Goal: Task Accomplishment & Management: Complete application form

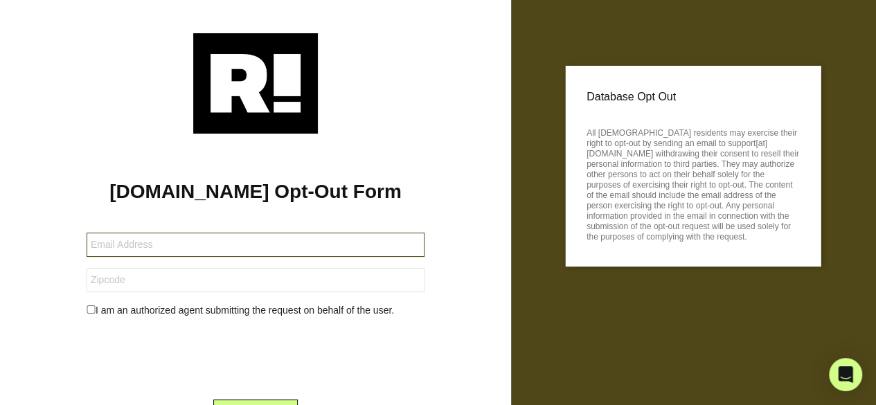
click at [176, 250] on input "text" at bounding box center [256, 245] width 338 height 24
paste input "[EMAIL_ADDRESS][DOMAIN_NAME]"
type input "[EMAIL_ADDRESS][DOMAIN_NAME]"
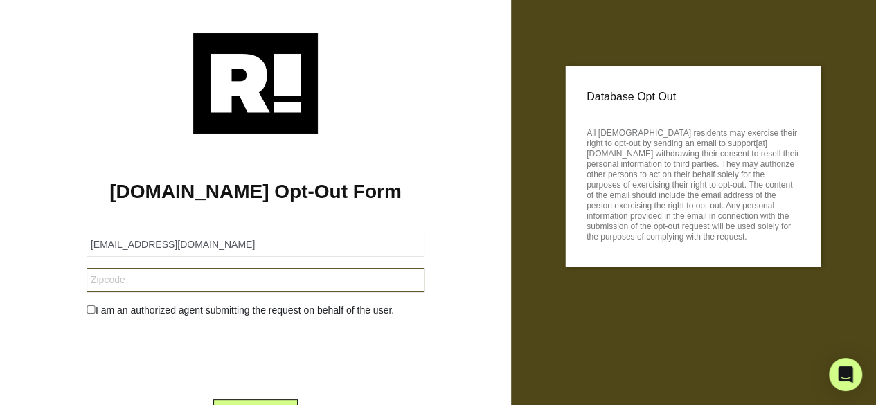
click at [148, 285] on input "text" at bounding box center [256, 280] width 338 height 24
paste input "30501"
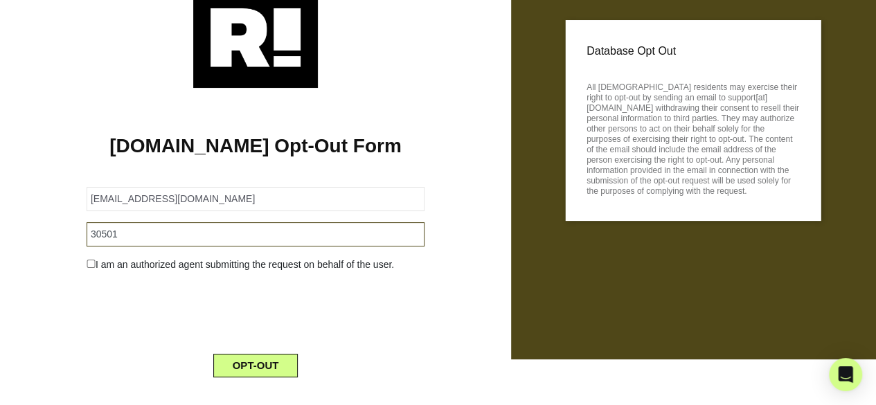
scroll to position [68, 0]
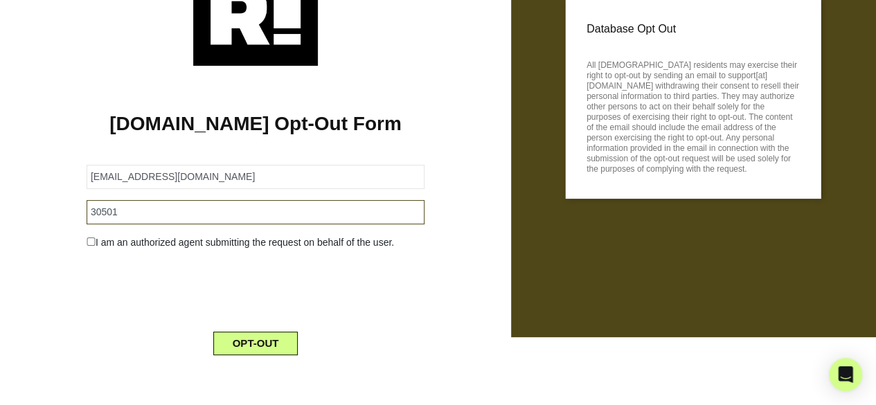
type input "30501"
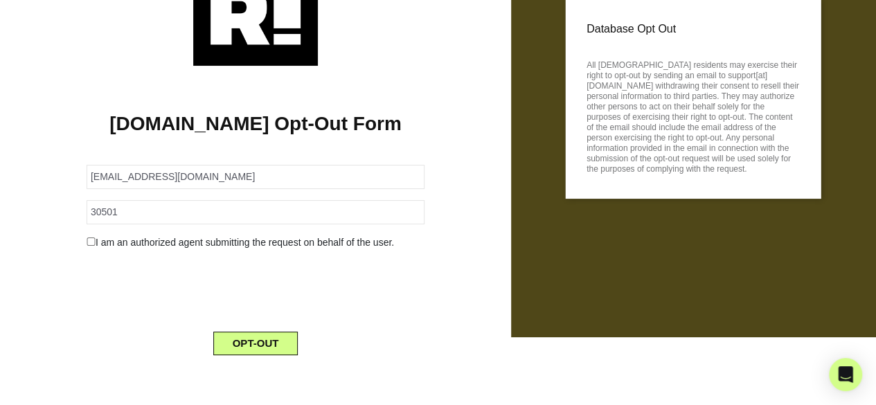
click at [87, 244] on input "checkbox" at bounding box center [91, 242] width 9 height 8
checkbox input "true"
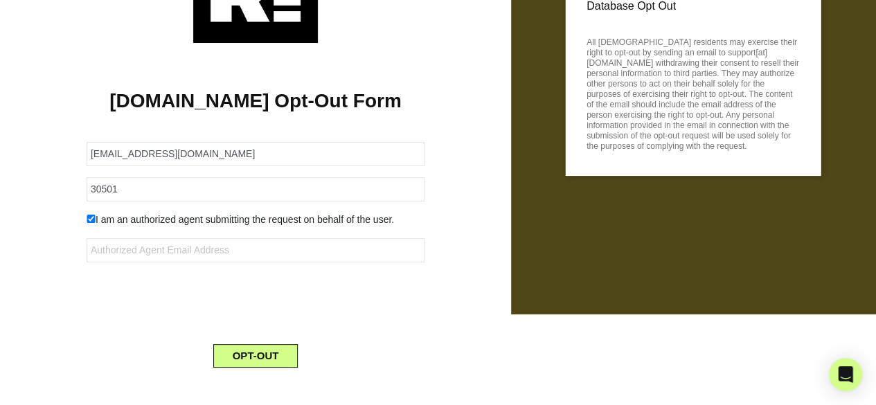
scroll to position [102, 0]
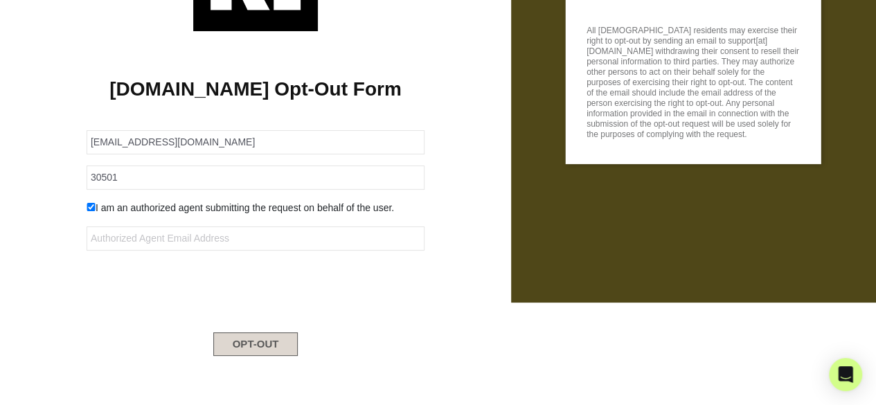
click at [266, 344] on button "OPT-OUT" at bounding box center [255, 344] width 85 height 24
